Goal: Check status: Check status

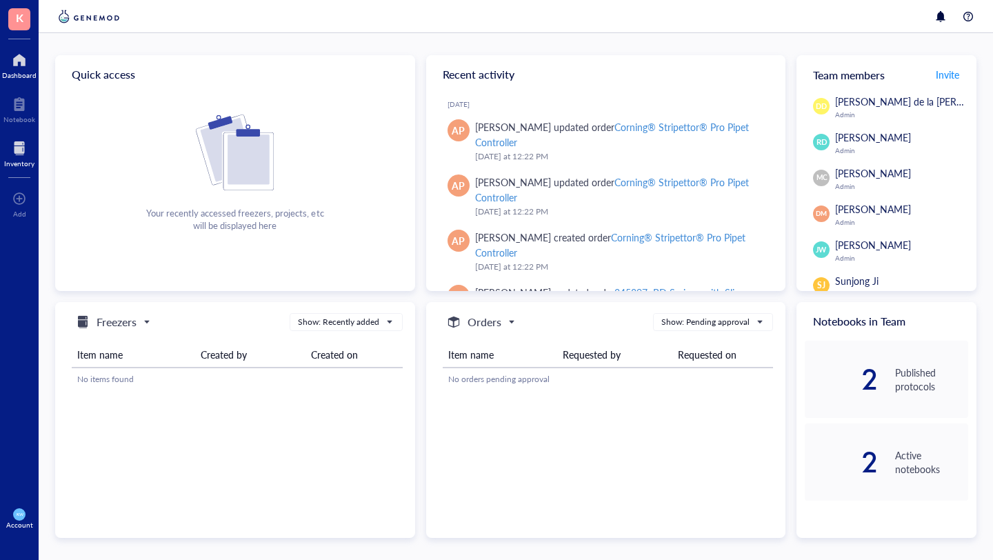
click at [14, 157] on div at bounding box center [19, 148] width 30 height 22
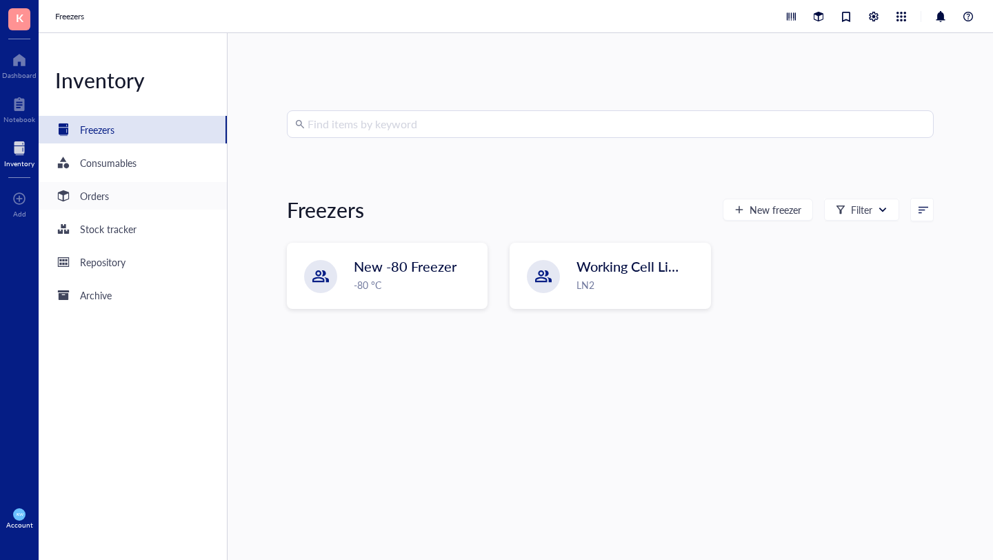
click at [94, 197] on div "Orders" at bounding box center [94, 195] width 29 height 15
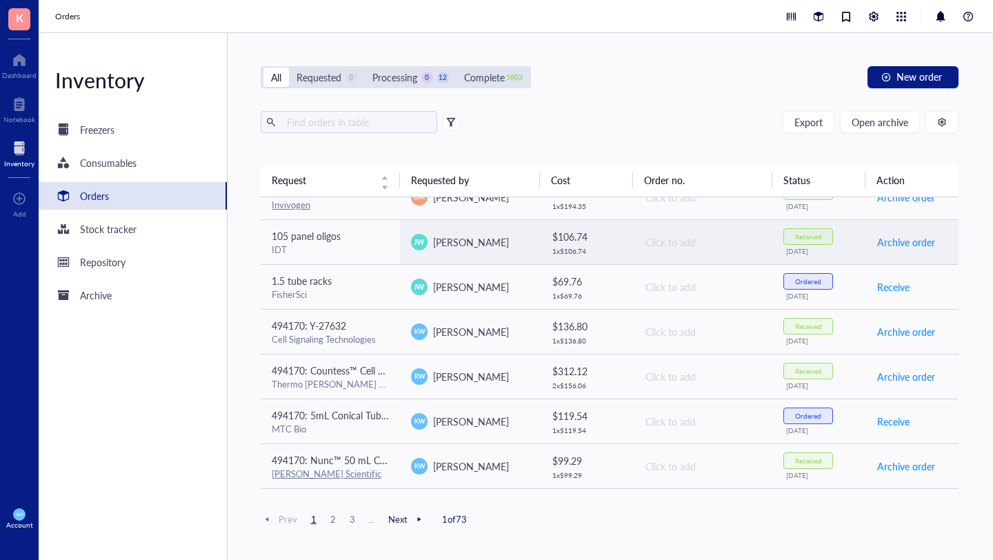
scroll to position [339, 0]
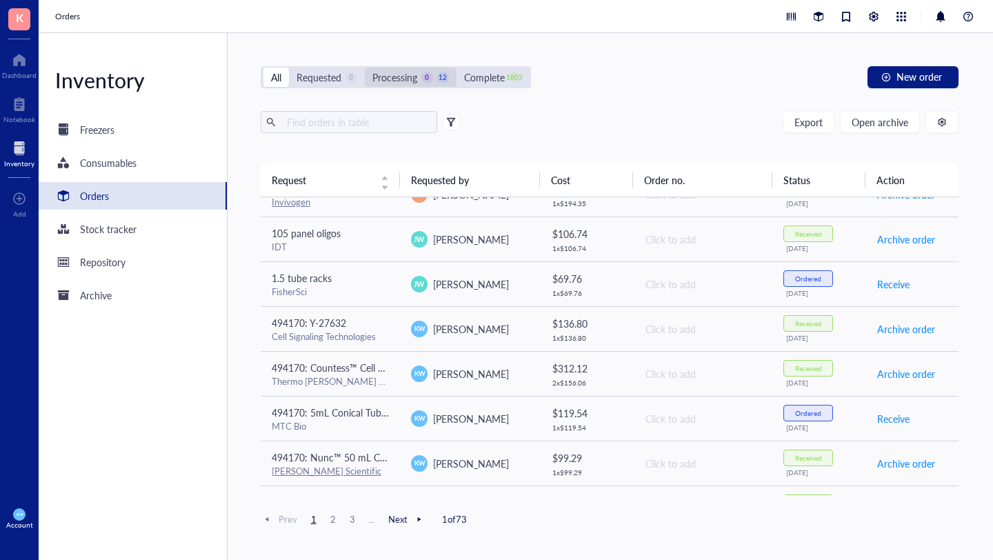
click at [397, 77] on div "Processing" at bounding box center [395, 77] width 45 height 15
click at [365, 68] on input "Processing 0 12" at bounding box center [365, 68] width 0 height 0
